Goal: Find specific page/section: Find specific page/section

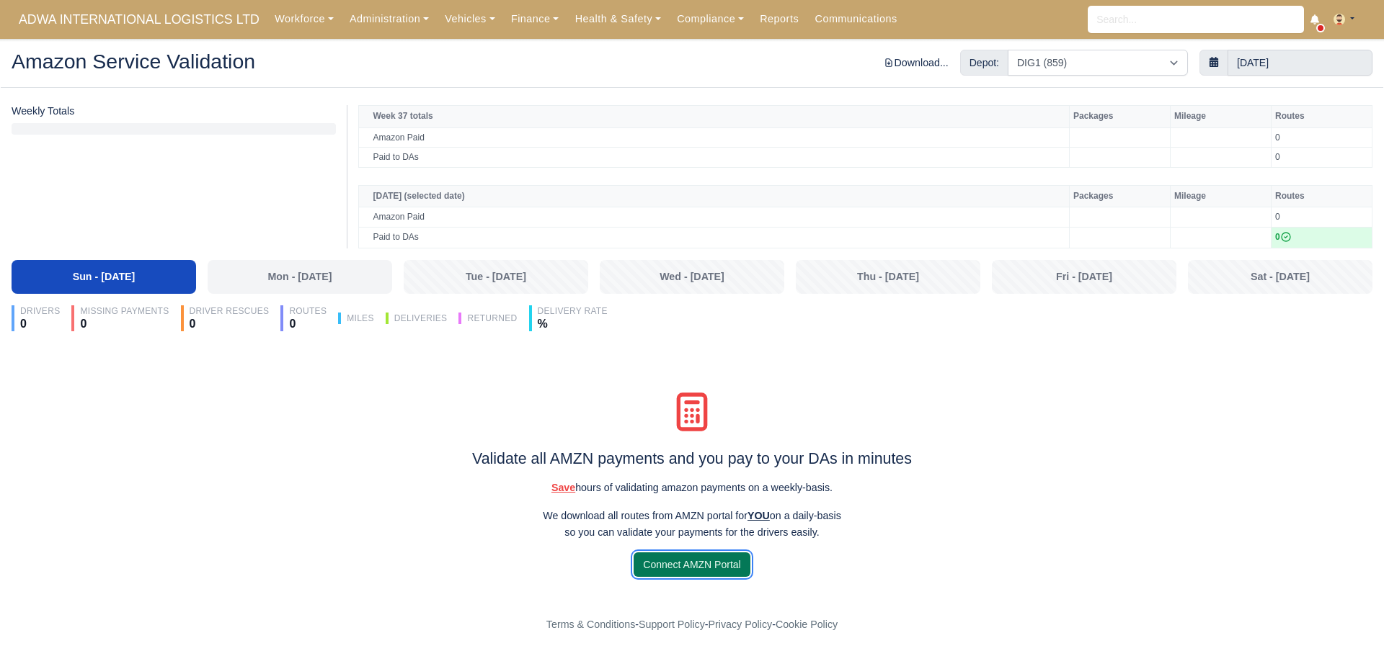
click at [710, 571] on link "Connect AMZN Portal" at bounding box center [691, 565] width 116 height 25
click at [1139, 68] on select "DIG1 (859) DHW1 (516)" at bounding box center [1097, 63] width 180 height 26
click at [819, 62] on div "Download... Securitax (soon) Depot: DIG1 (859) DHW1 (516) [DATE]" at bounding box center [1037, 63] width 669 height 26
click at [600, 19] on link "Health & Safety" at bounding box center [617, 19] width 102 height 28
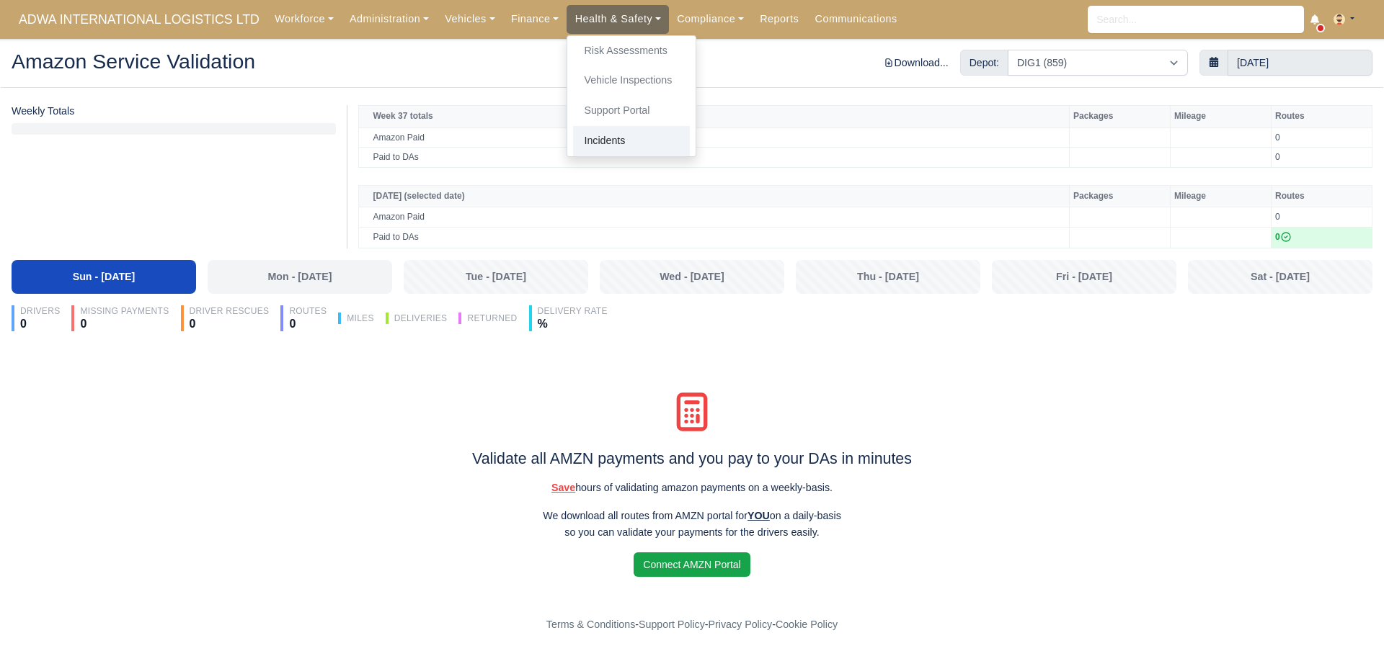
click at [616, 141] on link "Incidents" at bounding box center [631, 141] width 117 height 30
